Goal: Information Seeking & Learning: Stay updated

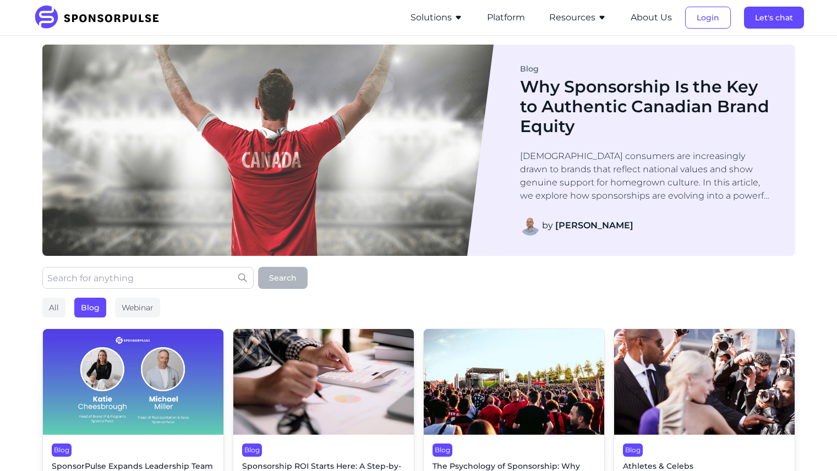
click at [78, 329] on img at bounding box center [133, 382] width 181 height 106
